Goal: Obtain resource: Download file/media

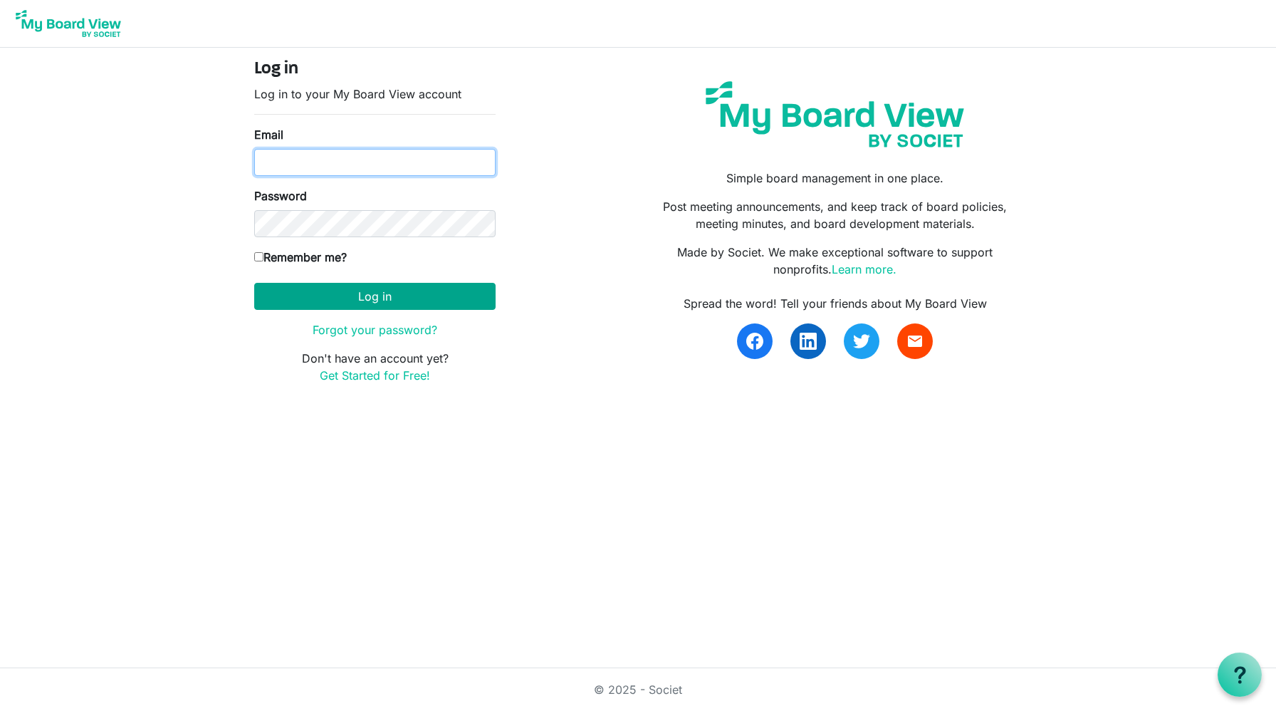
type input "charles@charlescorbit.com"
click at [357, 290] on button "Log in" at bounding box center [374, 296] width 241 height 27
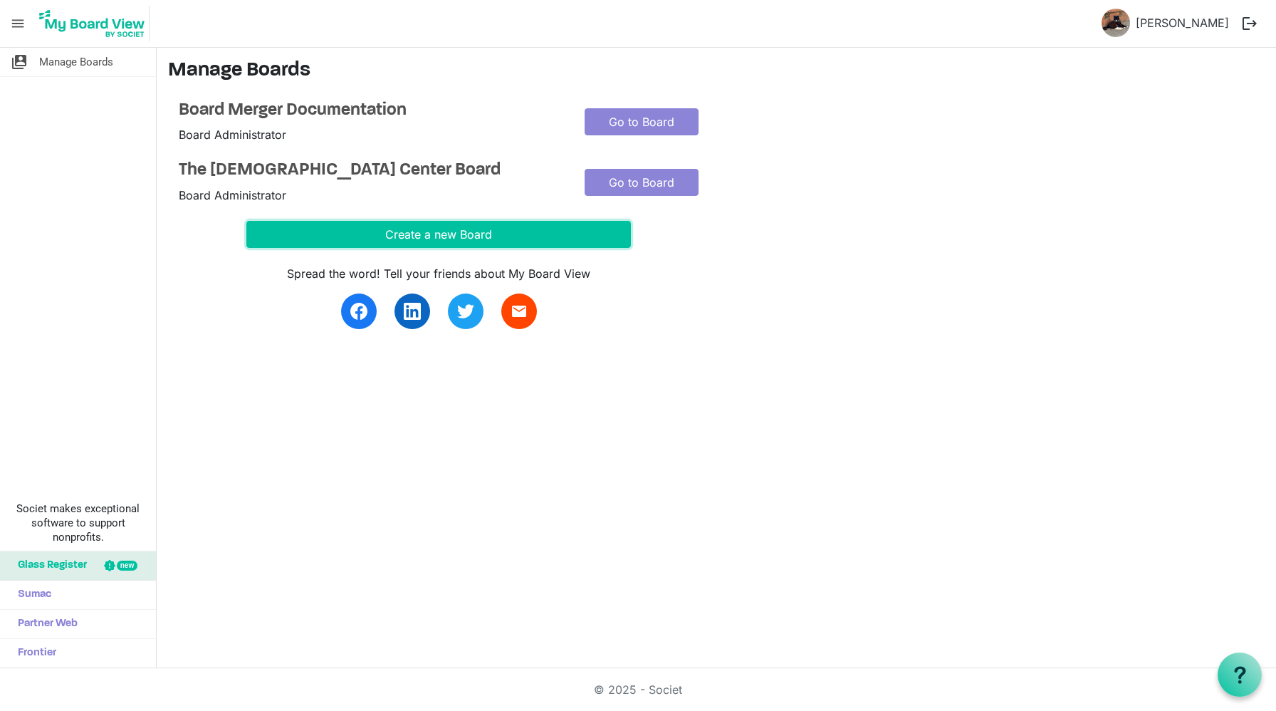
drag, startPoint x: 502, startPoint y: 221, endPoint x: 409, endPoint y: 183, distance: 100.0
click at [481, 221] on button "Create a new Board" at bounding box center [438, 234] width 384 height 27
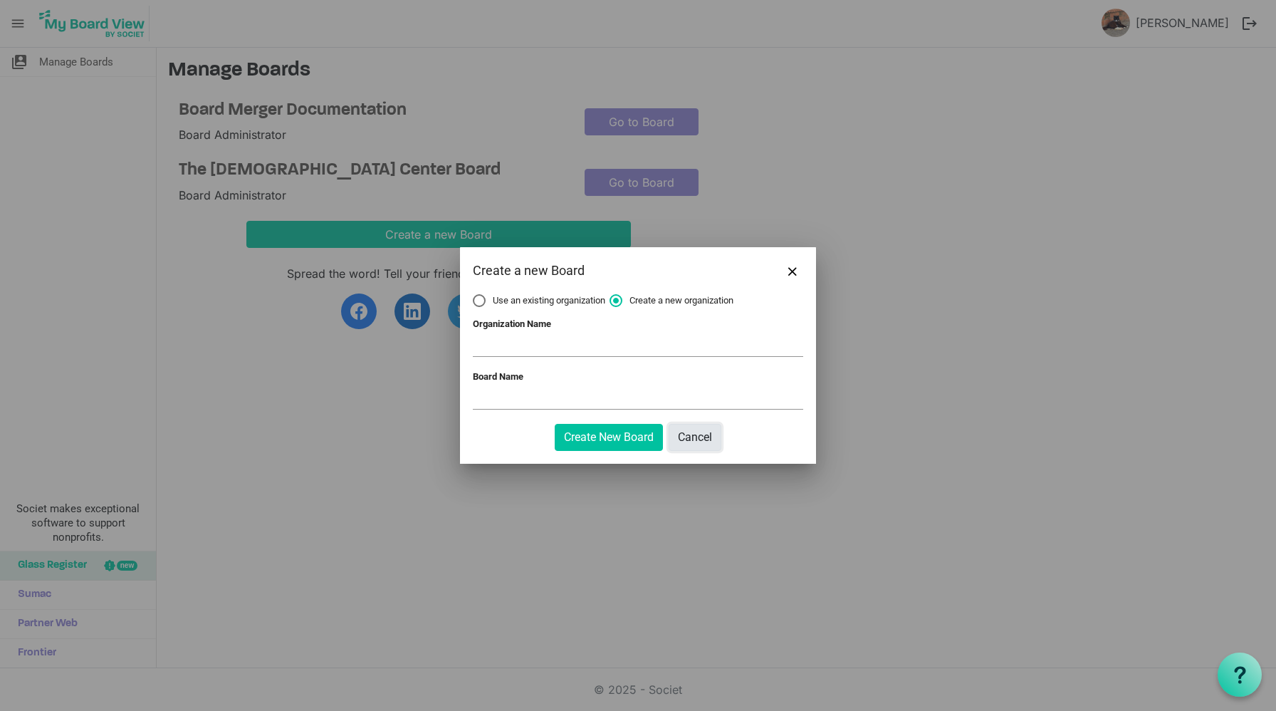
click at [699, 442] on button "Cancel" at bounding box center [695, 437] width 53 height 27
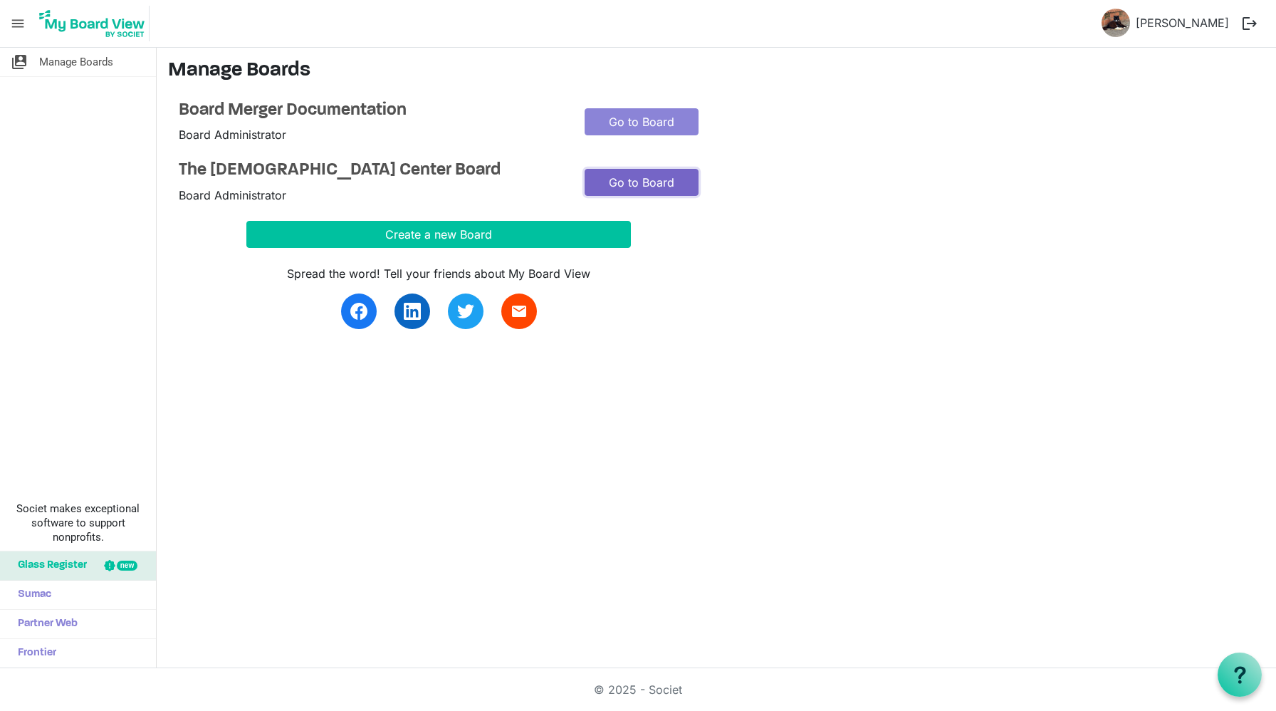
click at [601, 184] on link "Go to Board" at bounding box center [642, 182] width 114 height 27
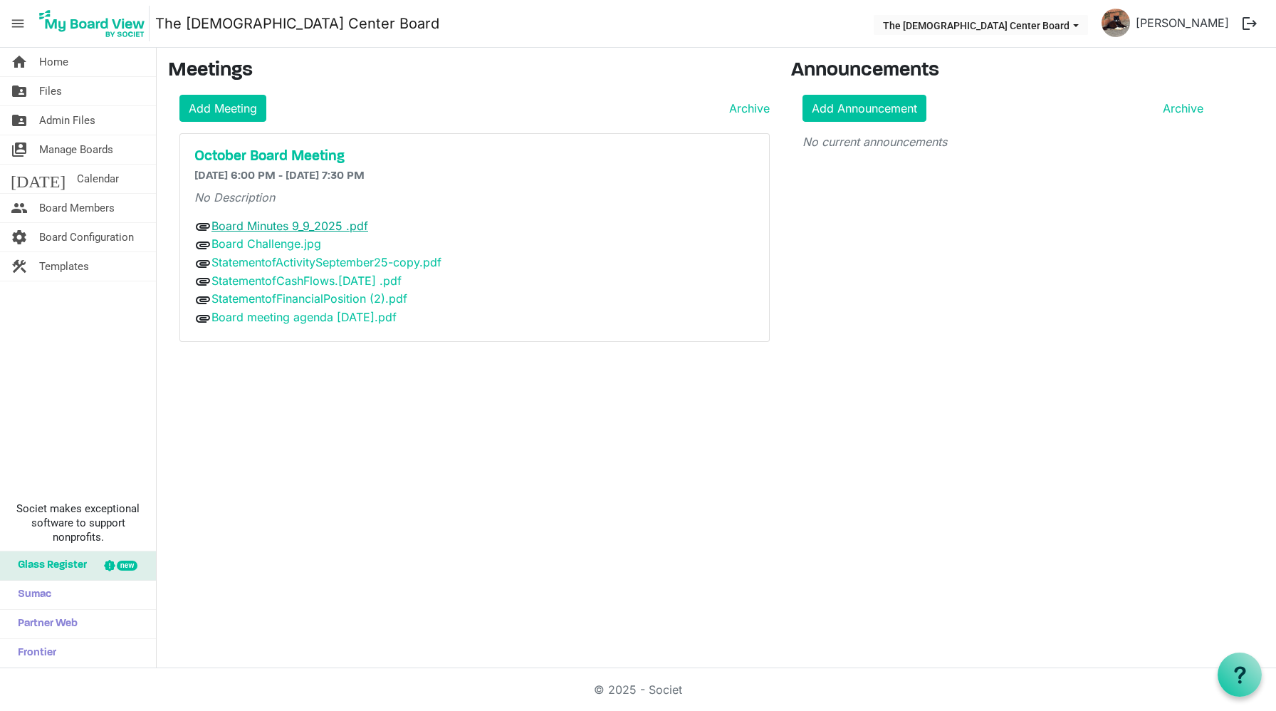
click at [313, 224] on link "Board Minutes 9_9_2025 .pdf" at bounding box center [289, 226] width 157 height 14
click at [341, 315] on link "Board meeting agenda September 25.pdf" at bounding box center [303, 317] width 185 height 14
click at [303, 317] on link "Board meeting agenda September 25.pdf" at bounding box center [303, 317] width 185 height 14
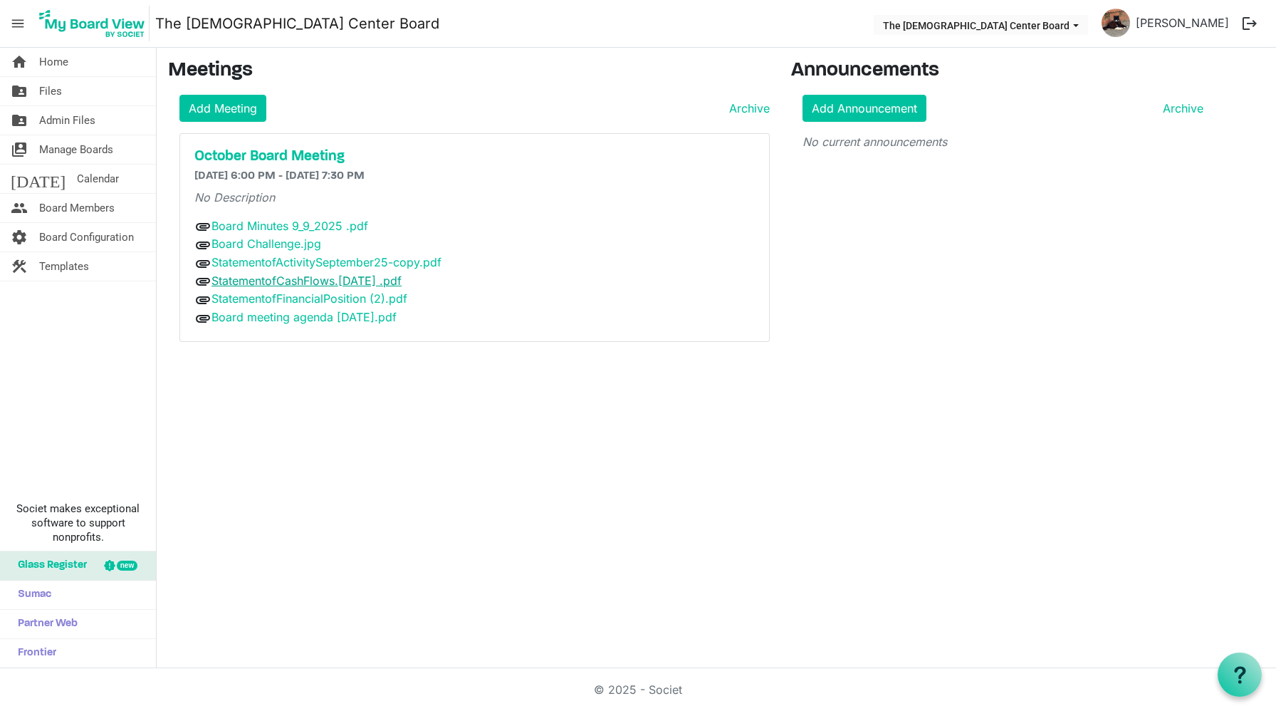
click at [337, 285] on link "StatementofCashFlows.sep.25 .pdf" at bounding box center [306, 280] width 190 height 14
click at [340, 267] on link "StatementofActivitySeptember25-copy.pdf" at bounding box center [326, 262] width 230 height 14
click at [318, 256] on link "StatementofActivitySeptember25-copy.pdf" at bounding box center [326, 262] width 230 height 14
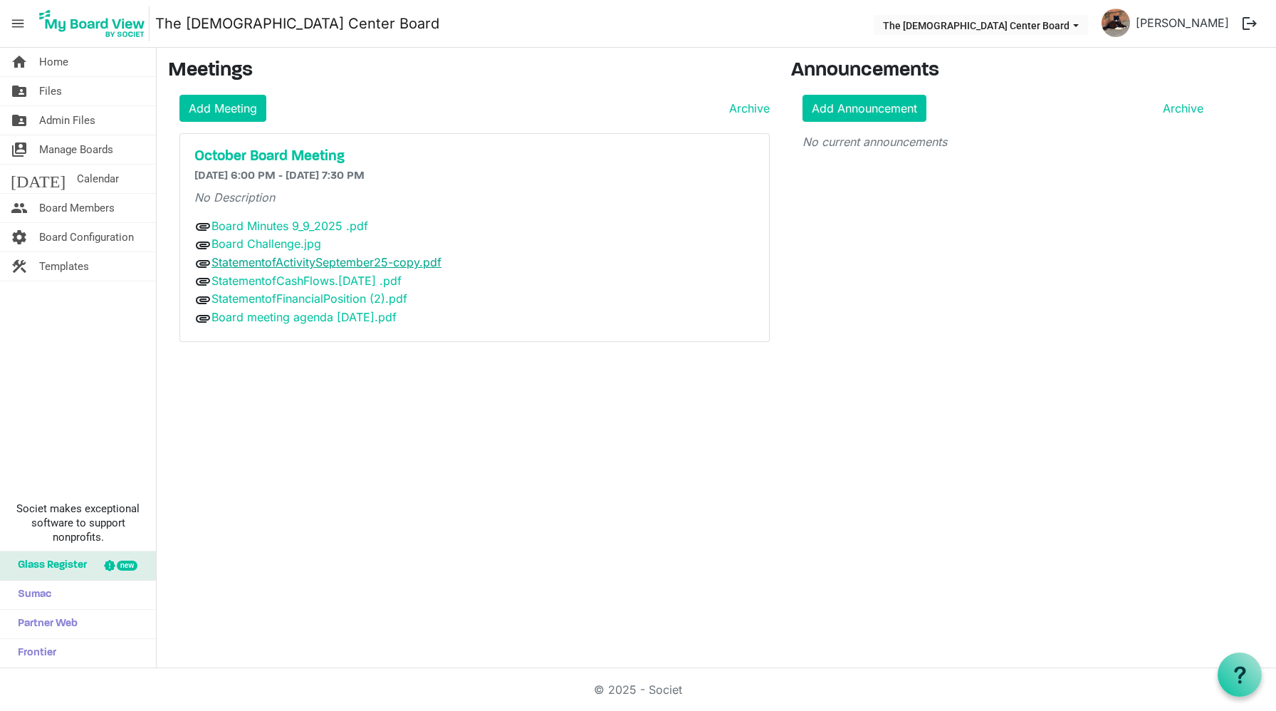
click at [318, 256] on link "StatementofActivitySeptember25-copy.pdf" at bounding box center [326, 262] width 230 height 14
click at [308, 247] on link "Board Challenge.jpg" at bounding box center [266, 243] width 110 height 14
click at [304, 227] on link "Board Minutes 9_9_2025 .pdf" at bounding box center [289, 226] width 157 height 14
